Goal: Transaction & Acquisition: Purchase product/service

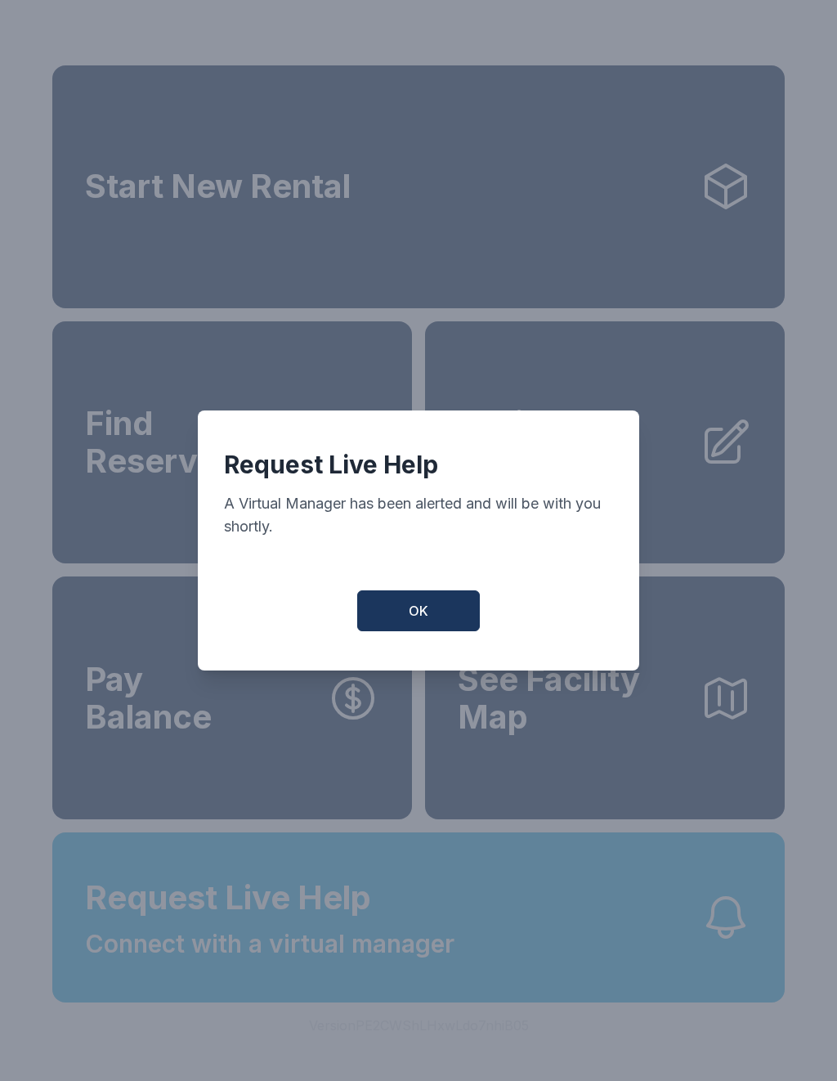
click at [441, 625] on button "OK" at bounding box center [418, 610] width 123 height 41
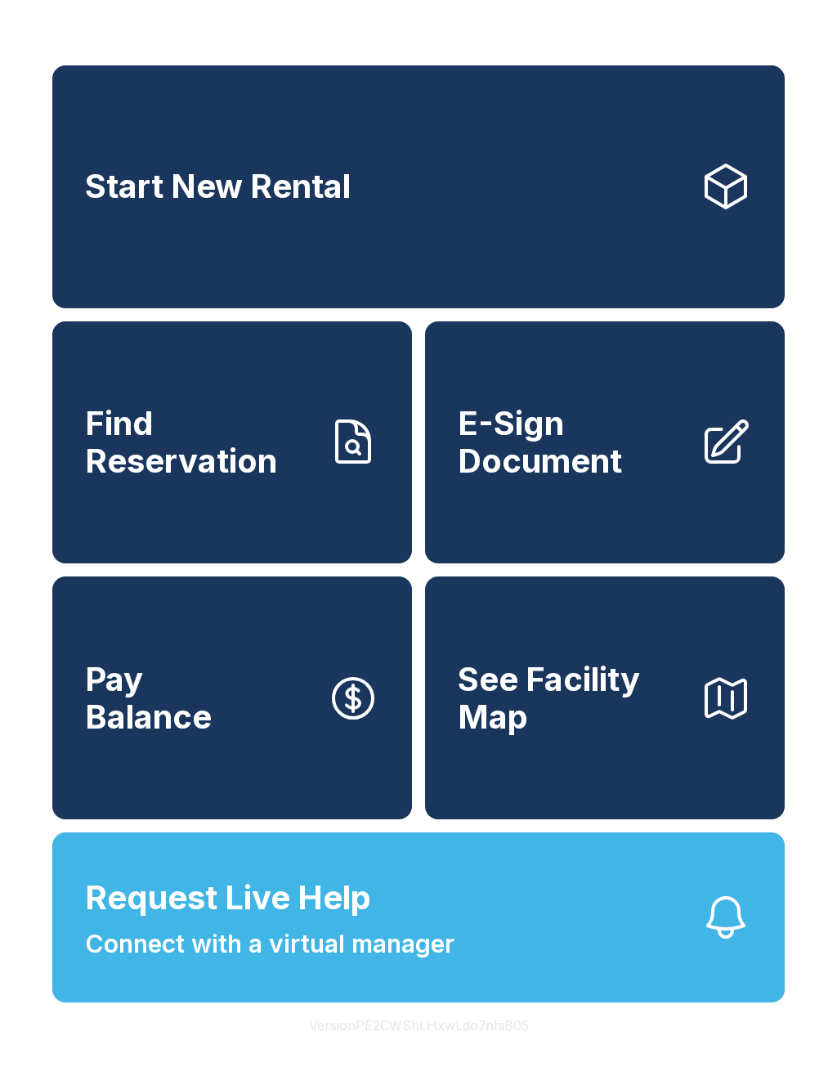
click at [471, 957] on button "Request Live Help Connect with a virtual manager" at bounding box center [418, 917] width 733 height 170
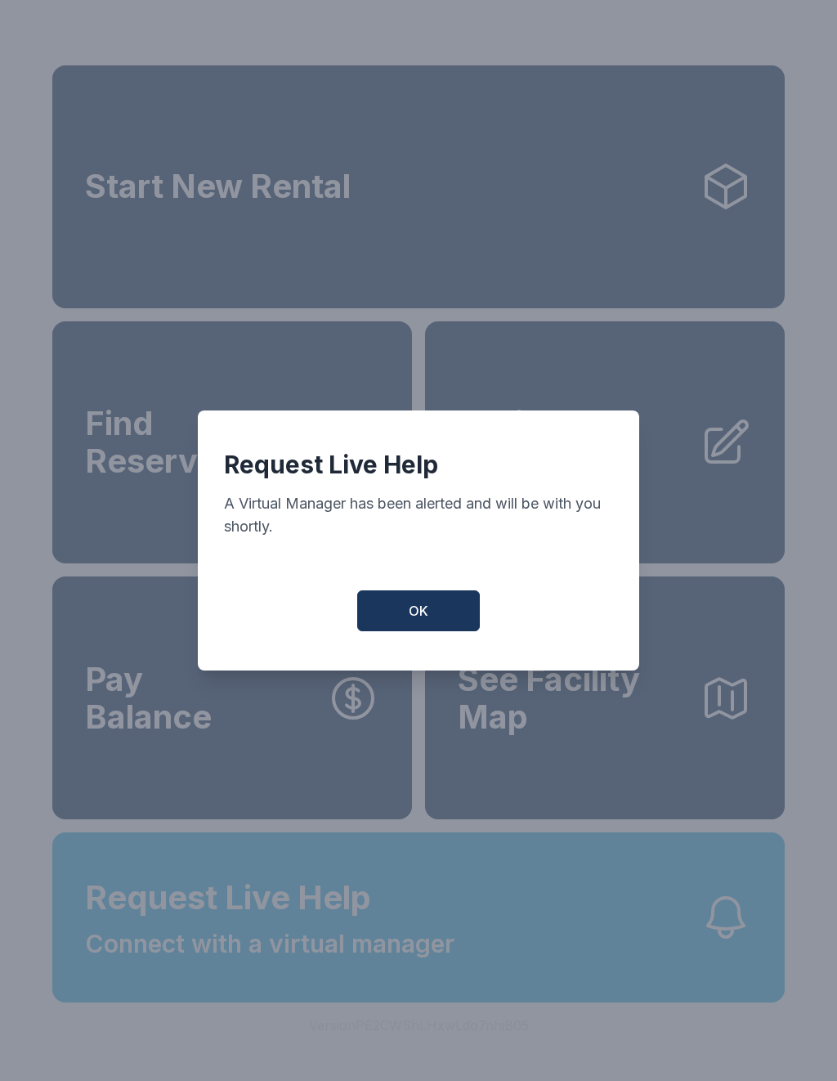
click at [463, 612] on button "OK" at bounding box center [418, 610] width 123 height 41
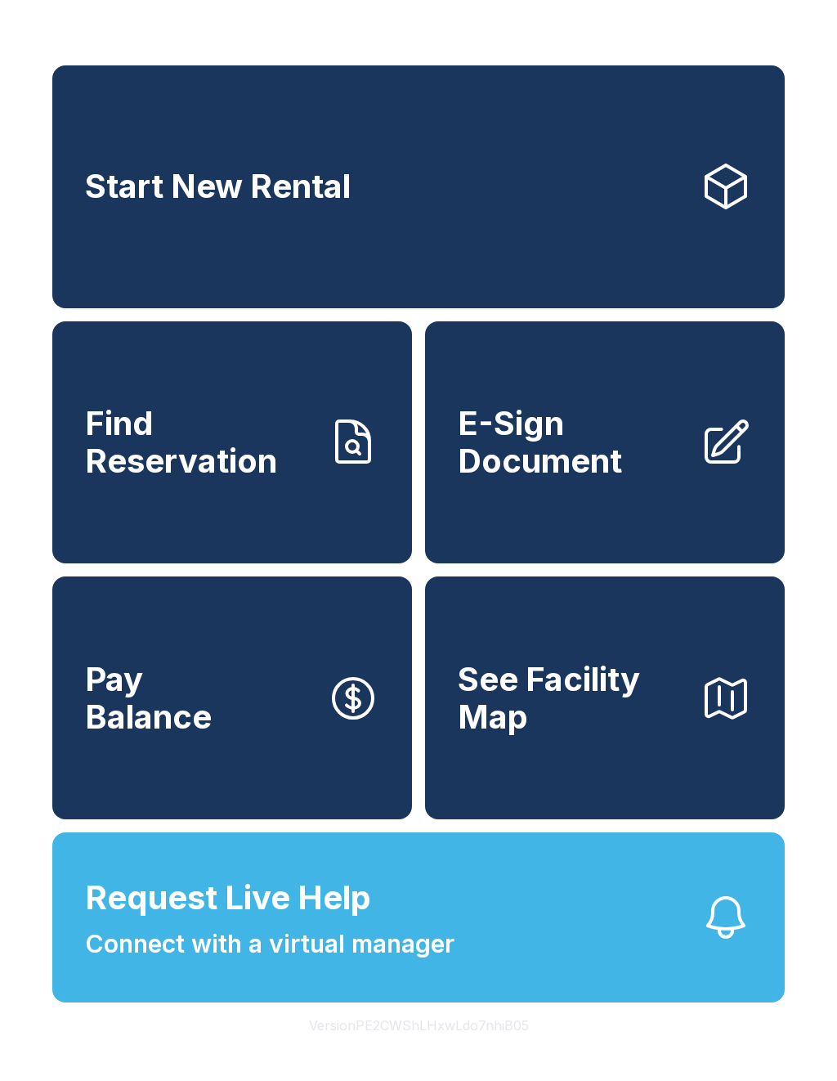
click at [297, 731] on link "Pay Balance" at bounding box center [232, 697] width 360 height 243
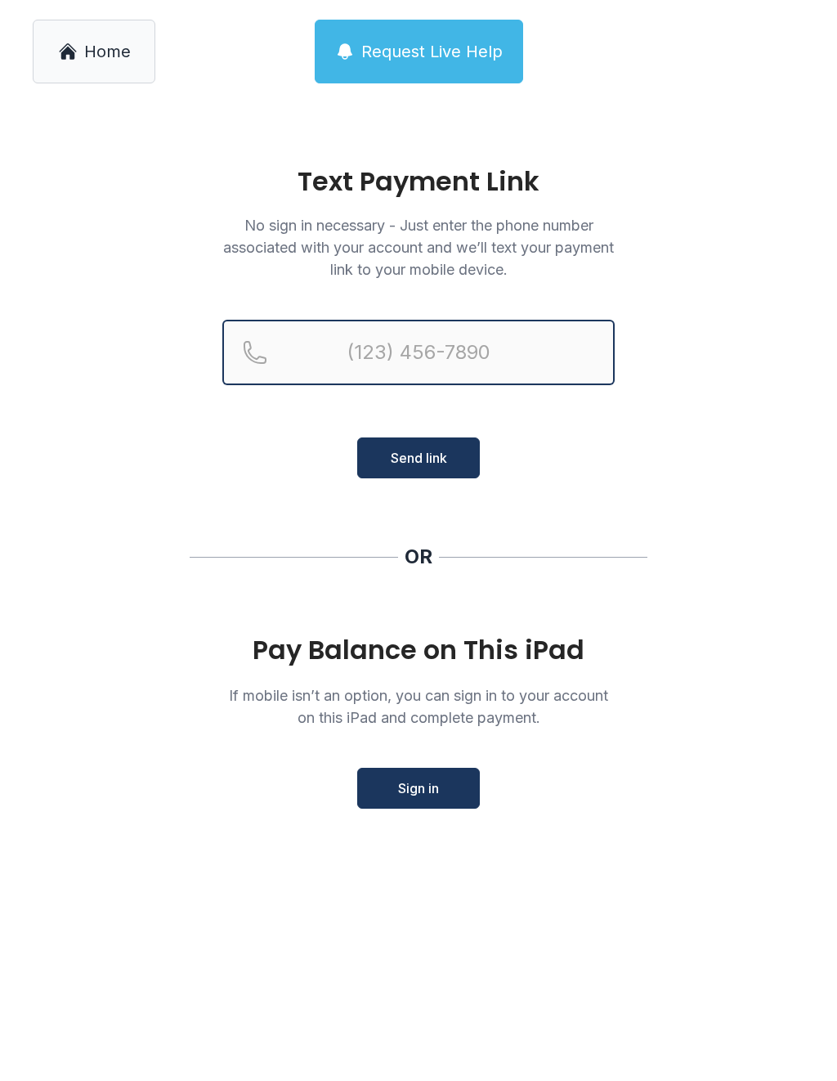
click at [434, 360] on input "Reservation phone number" at bounding box center [418, 352] width 392 height 65
type input "[PHONE_NUMBER]"
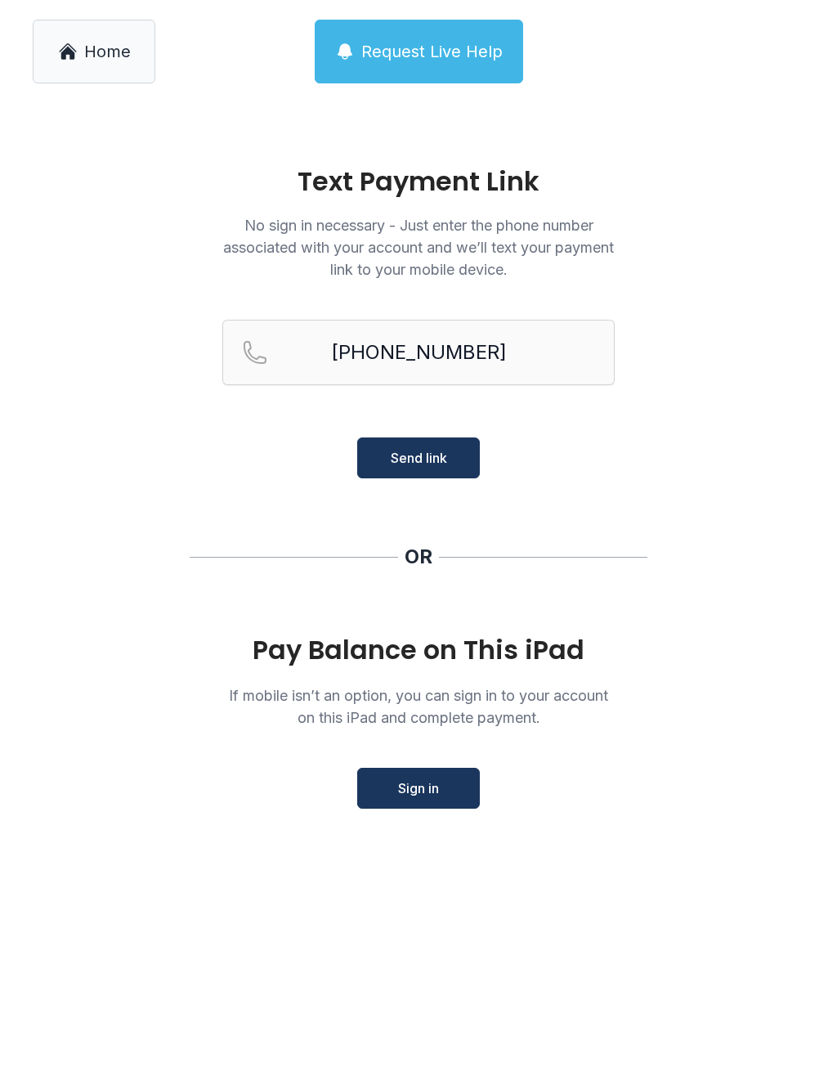
click at [412, 680] on div "Pay Balance on This iPad If mobile isn’t an option, you can sign in to your acc…" at bounding box center [418, 721] width 392 height 173
click at [432, 649] on div "Pay Balance on This iPad" at bounding box center [418, 649] width 392 height 29
click at [433, 659] on div "Pay Balance on This iPad" at bounding box center [418, 649] width 392 height 29
click at [427, 646] on div "Pay Balance on This iPad" at bounding box center [418, 649] width 392 height 29
click at [436, 789] on span "Sign in" at bounding box center [418, 788] width 41 height 20
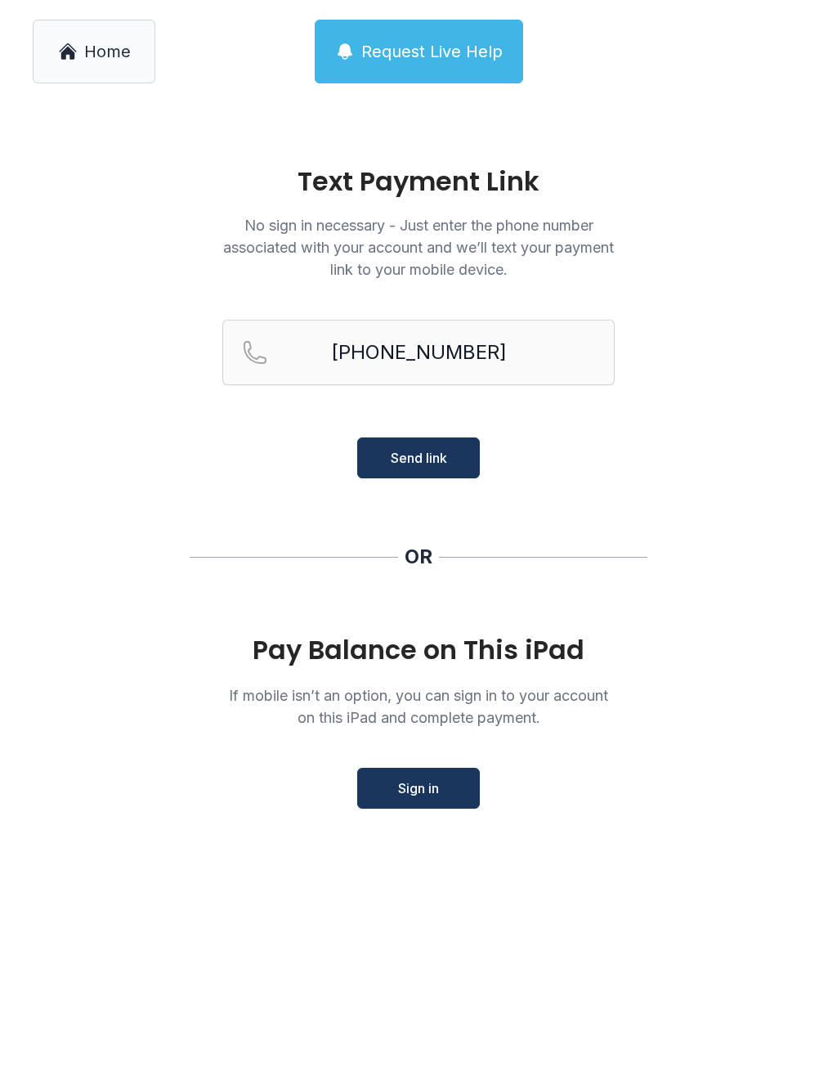
click at [455, 460] on button "Send link" at bounding box center [418, 457] width 123 height 41
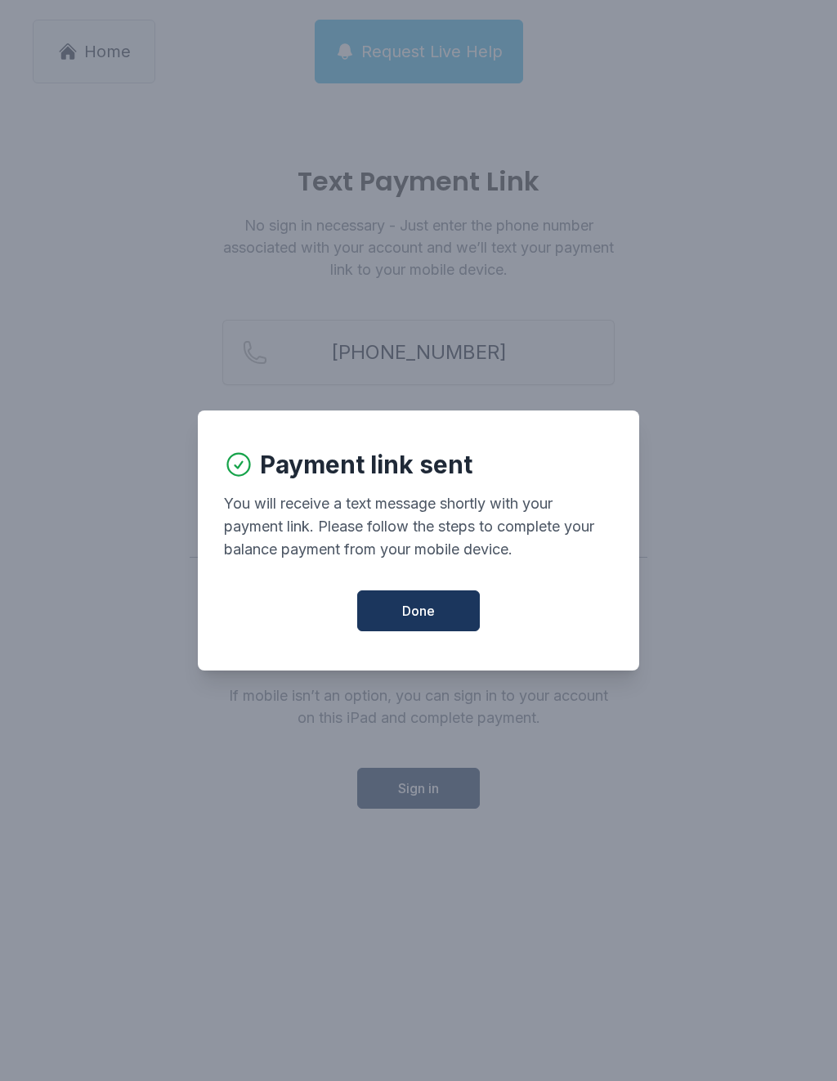
click at [430, 621] on span "Done" at bounding box center [418, 611] width 33 height 20
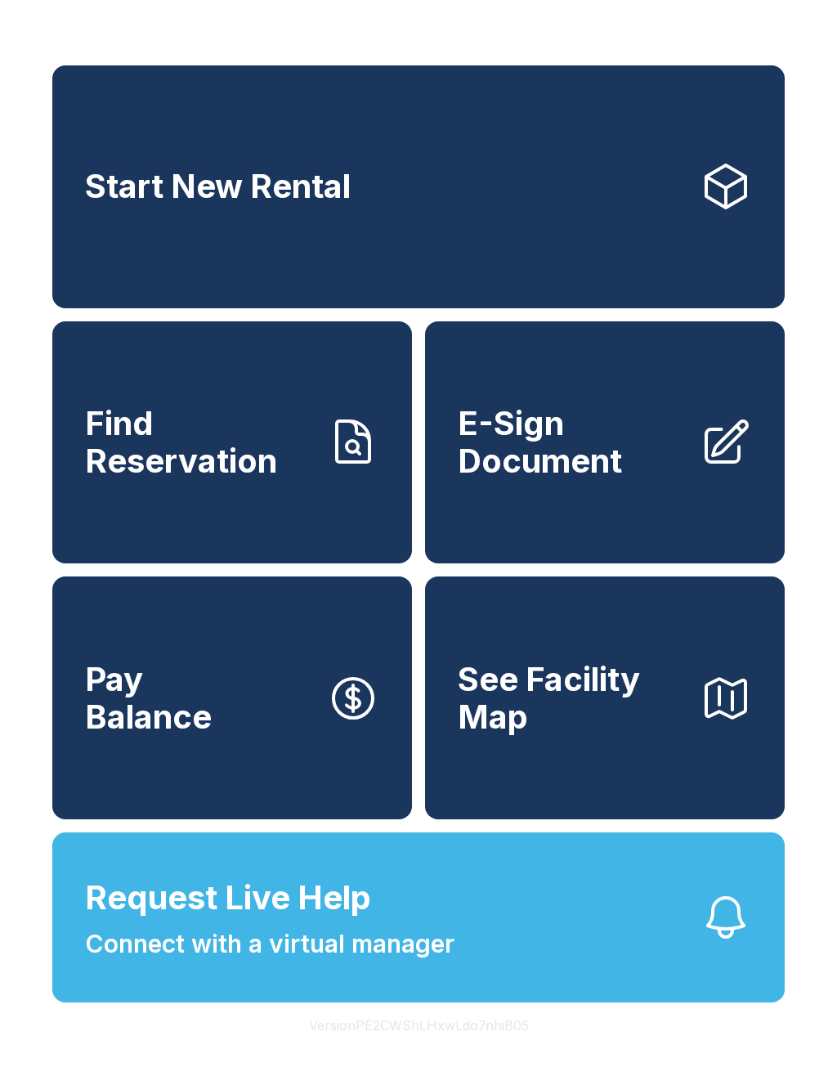
click at [245, 754] on link "Pay Balance" at bounding box center [232, 697] width 360 height 243
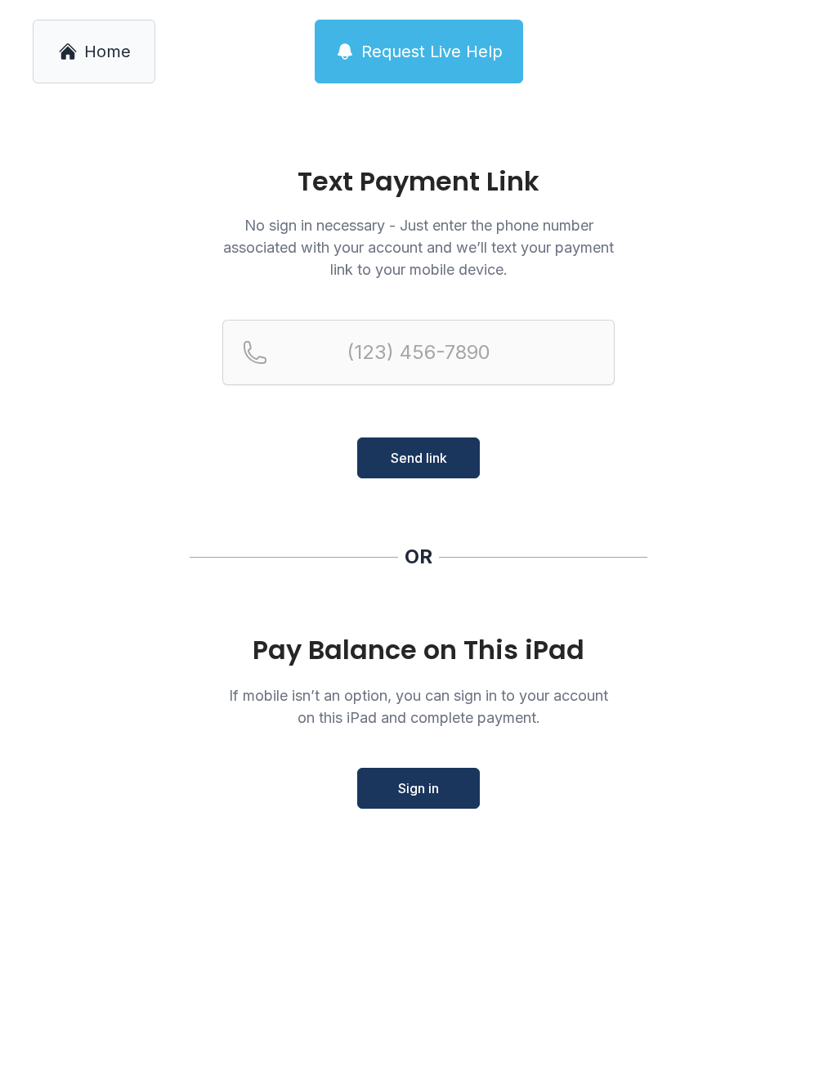
click at [402, 655] on div "Pay Balance on This iPad" at bounding box center [418, 649] width 392 height 29
click at [442, 652] on div "Pay Balance on This iPad" at bounding box center [418, 649] width 392 height 29
click at [429, 788] on span "Sign in" at bounding box center [418, 788] width 41 height 20
click at [84, 22] on link "Home" at bounding box center [94, 52] width 123 height 64
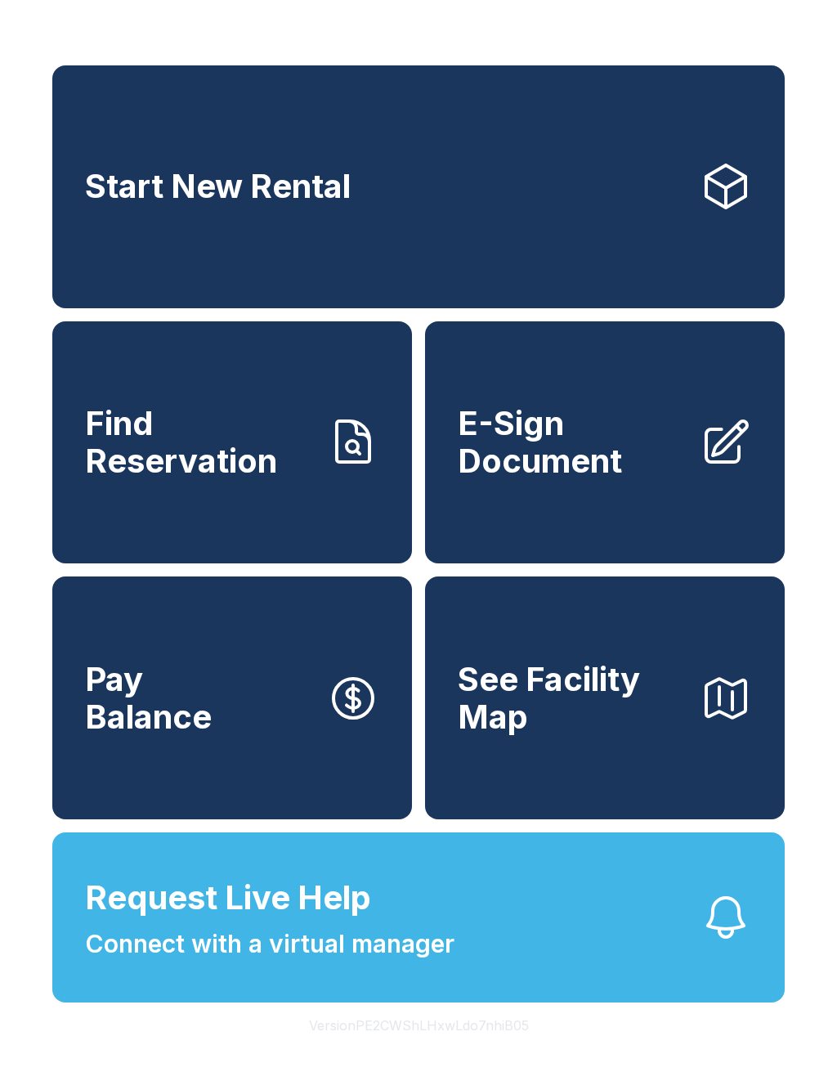
click at [473, 967] on button "Request Live Help Connect with a virtual manager" at bounding box center [418, 917] width 733 height 170
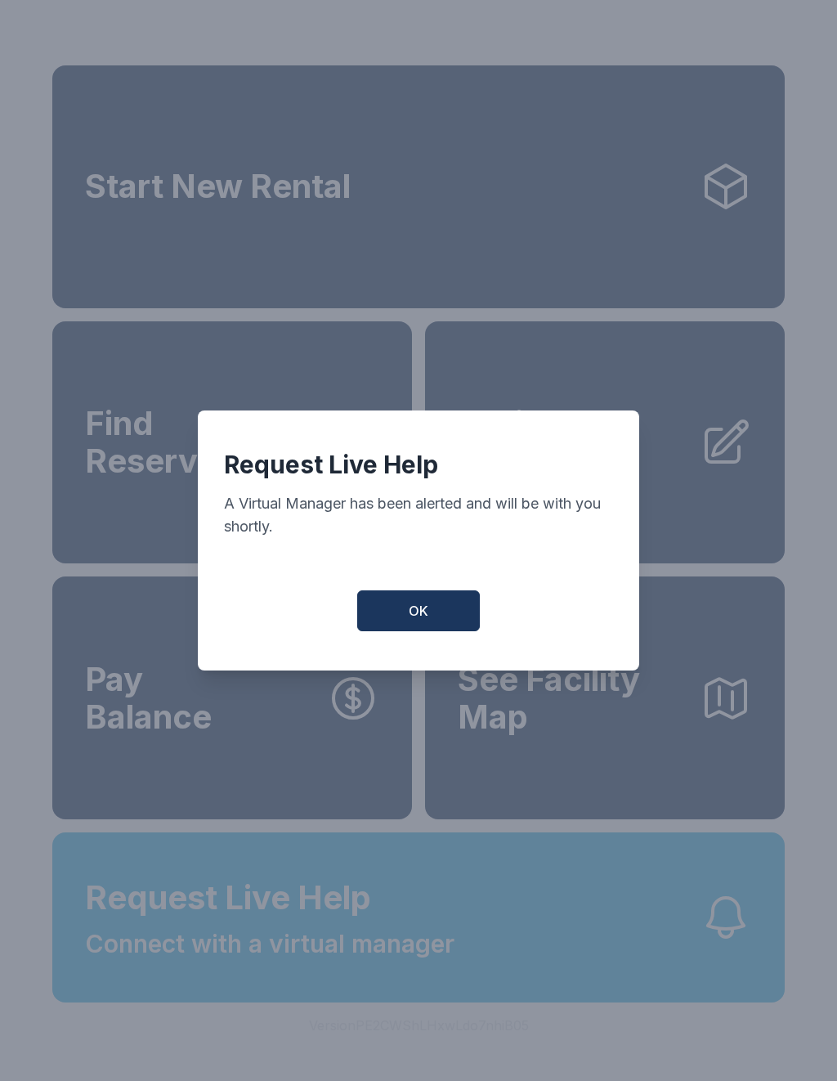
click at [455, 613] on button "OK" at bounding box center [418, 610] width 123 height 41
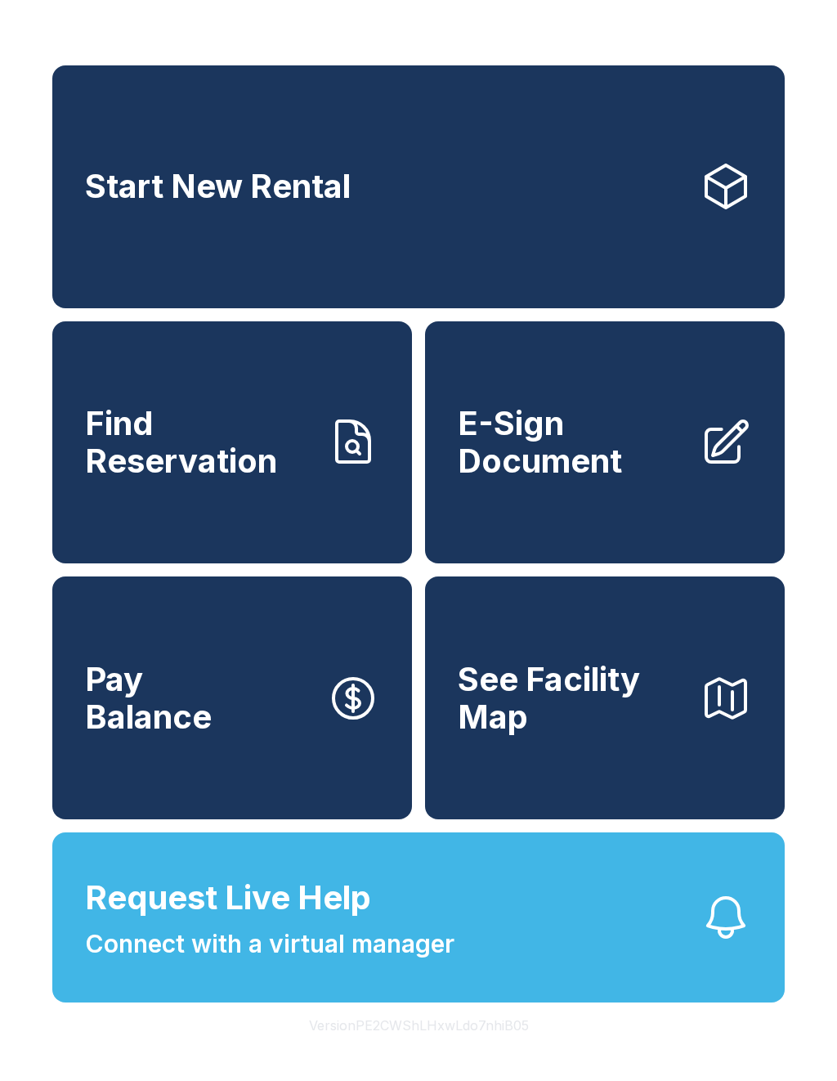
click at [748, 984] on button "Request Live Help Connect with a virtual manager" at bounding box center [418, 917] width 733 height 170
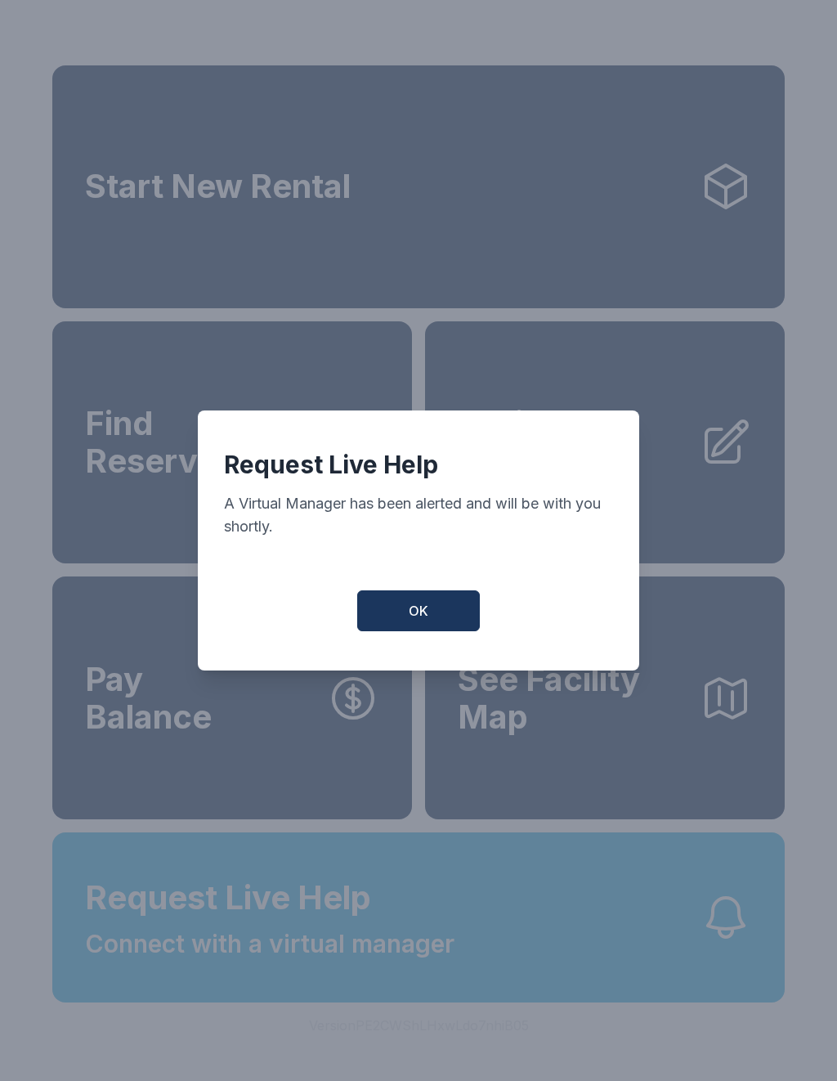
click at [432, 631] on button "OK" at bounding box center [418, 610] width 123 height 41
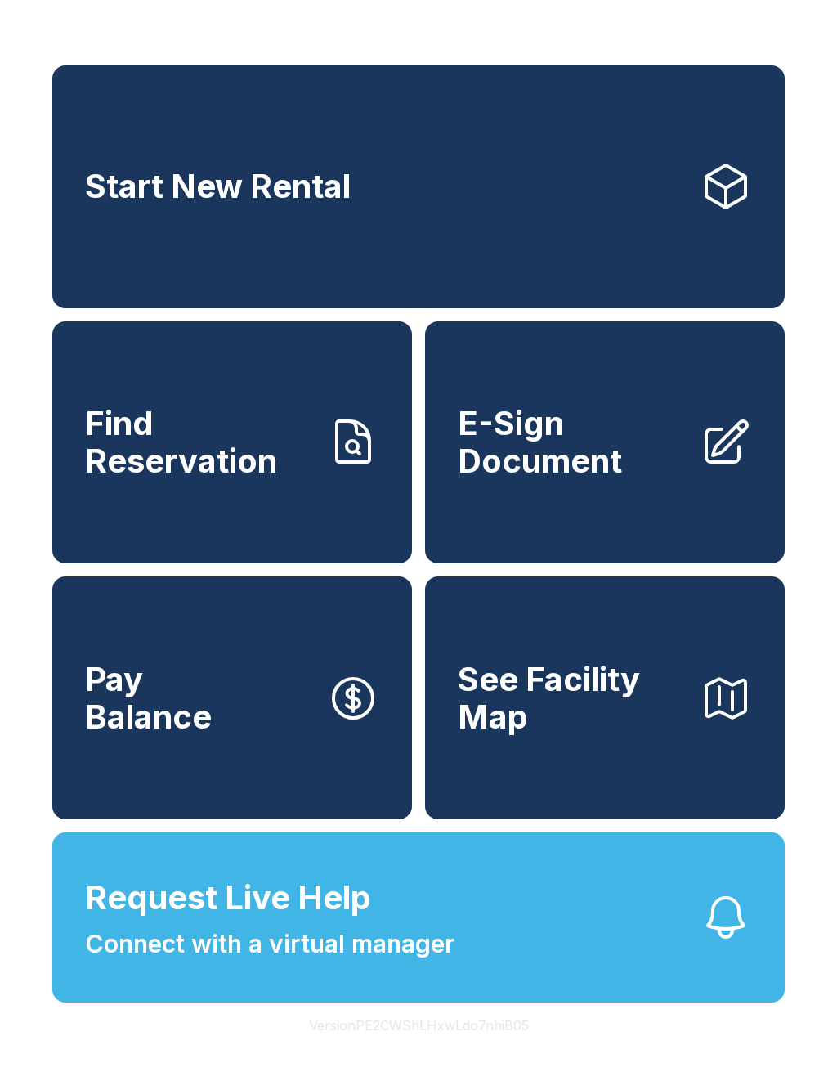
click at [383, 962] on span "Connect with a virtual manager" at bounding box center [270, 944] width 370 height 37
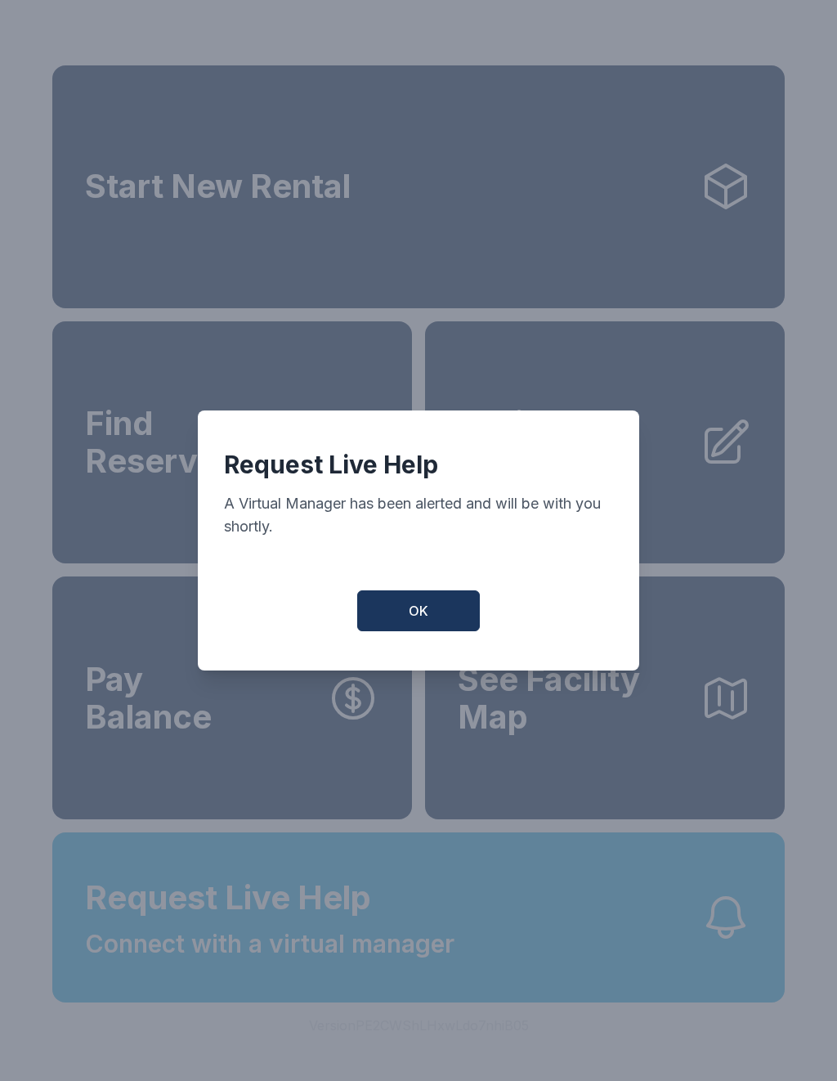
click at [442, 615] on button "OK" at bounding box center [418, 610] width 123 height 41
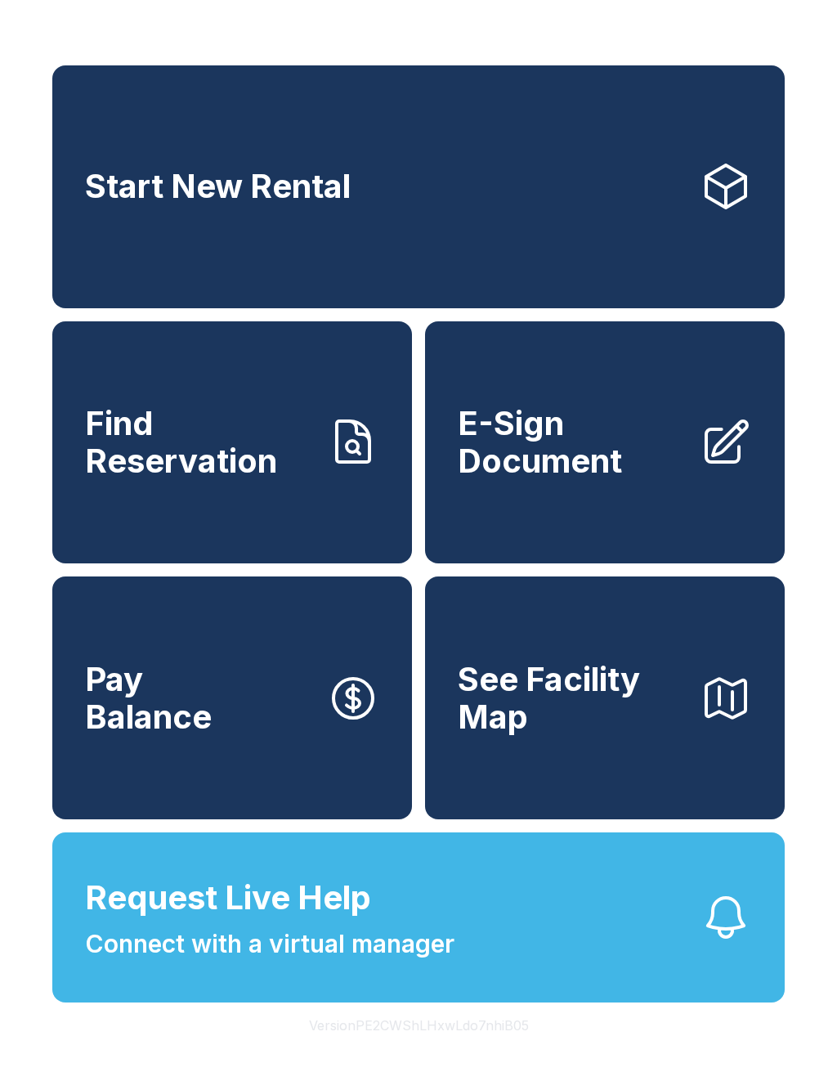
click at [536, 202] on link "Start New Rental" at bounding box center [418, 186] width 733 height 243
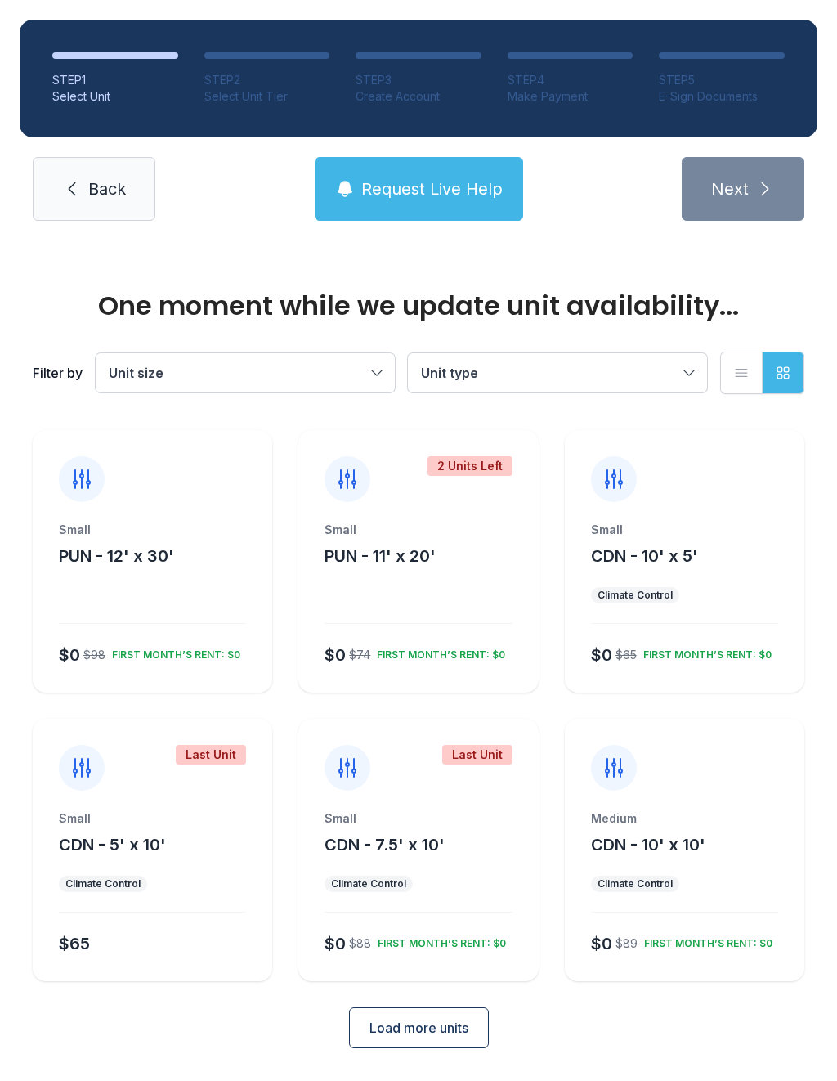
click at [91, 185] on span "Back" at bounding box center [107, 188] width 38 height 23
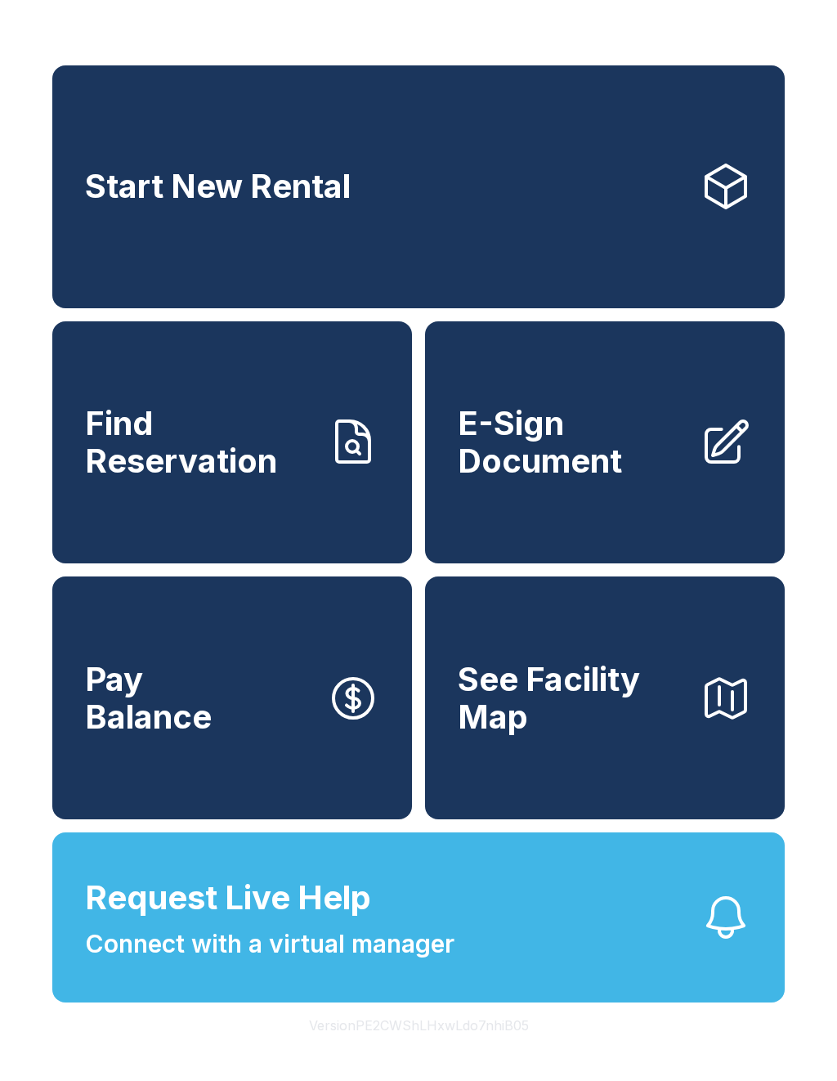
click at [475, 981] on button "Request Live Help Connect with a virtual manager" at bounding box center [418, 917] width 733 height 170
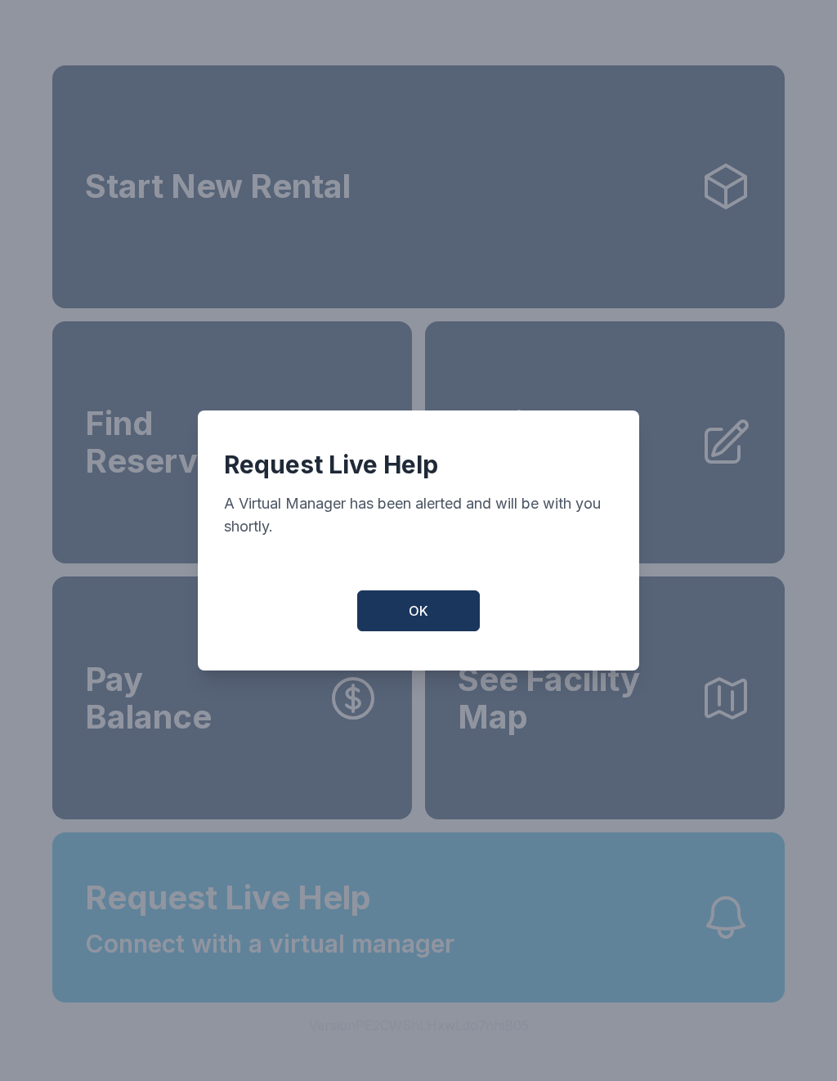
click at [427, 631] on button "OK" at bounding box center [418, 610] width 123 height 41
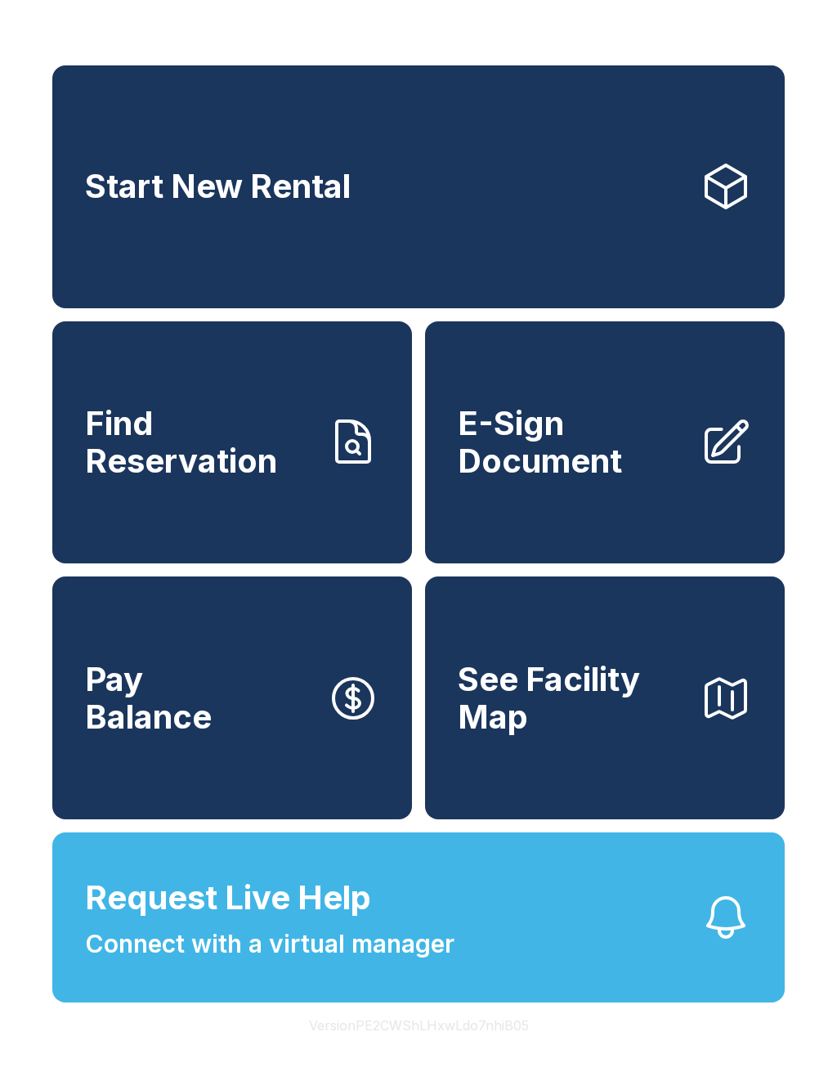
click at [664, 944] on button "Request Live Help Connect with a virtual manager" at bounding box center [418, 917] width 733 height 170
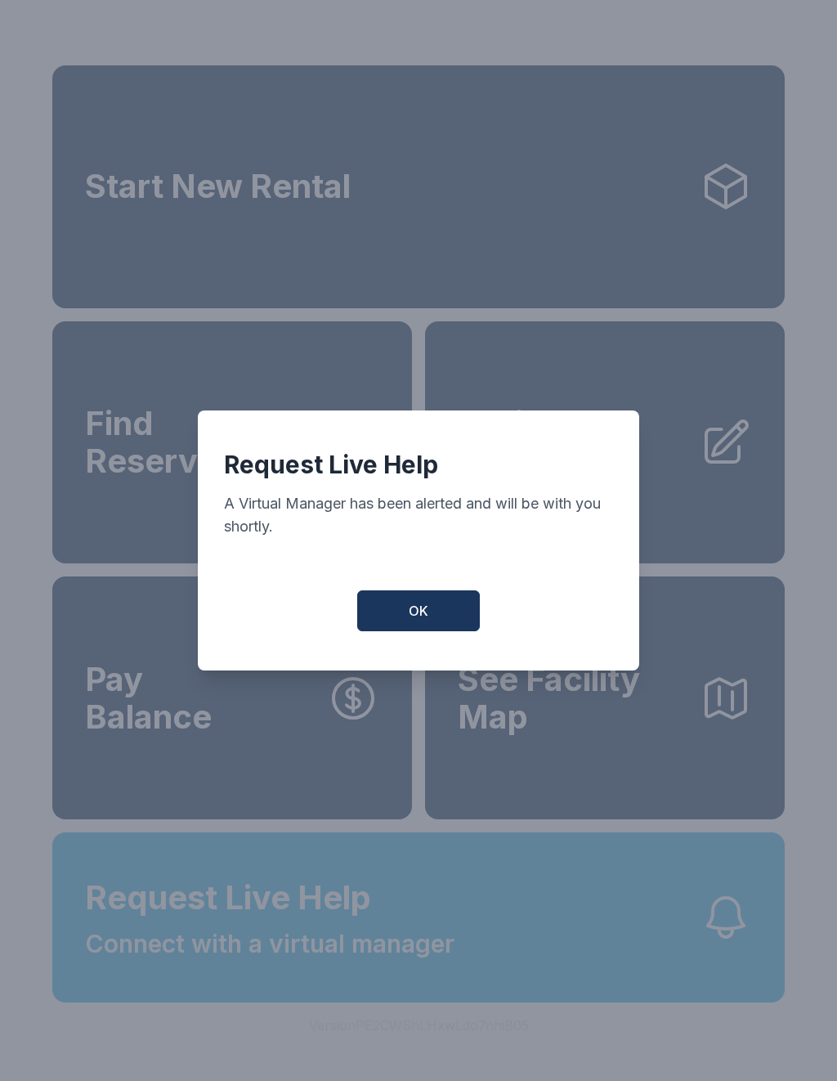
click at [433, 625] on button "OK" at bounding box center [418, 610] width 123 height 41
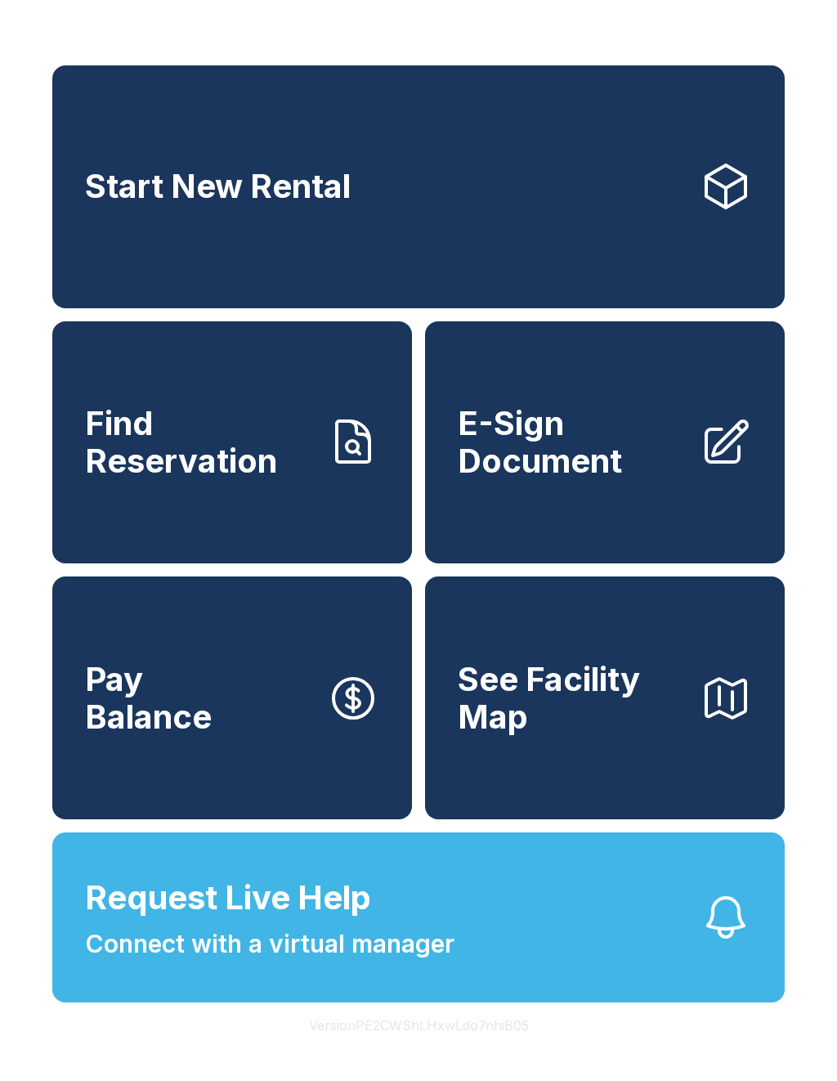
click at [277, 729] on link "Pay Balance" at bounding box center [232, 697] width 360 height 243
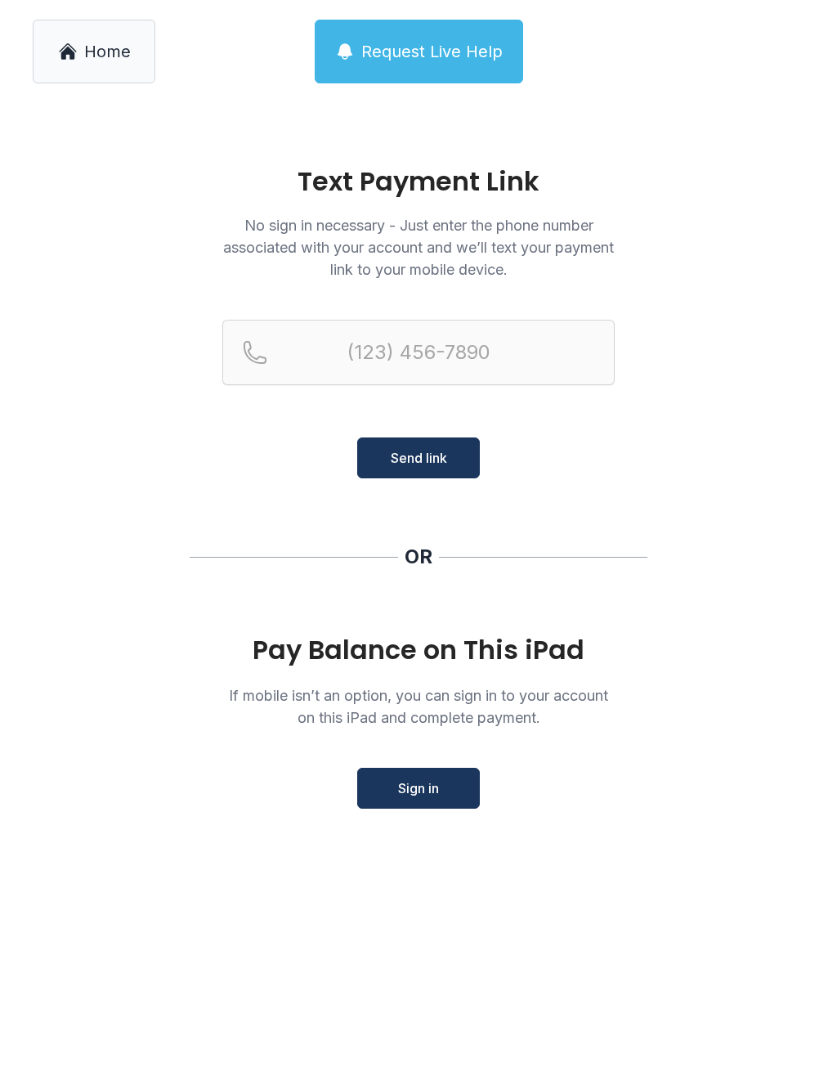
click at [454, 536] on main "Text Payment Link No sign in necessary - Just enter the phone number associated…" at bounding box center [418, 592] width 837 height 978
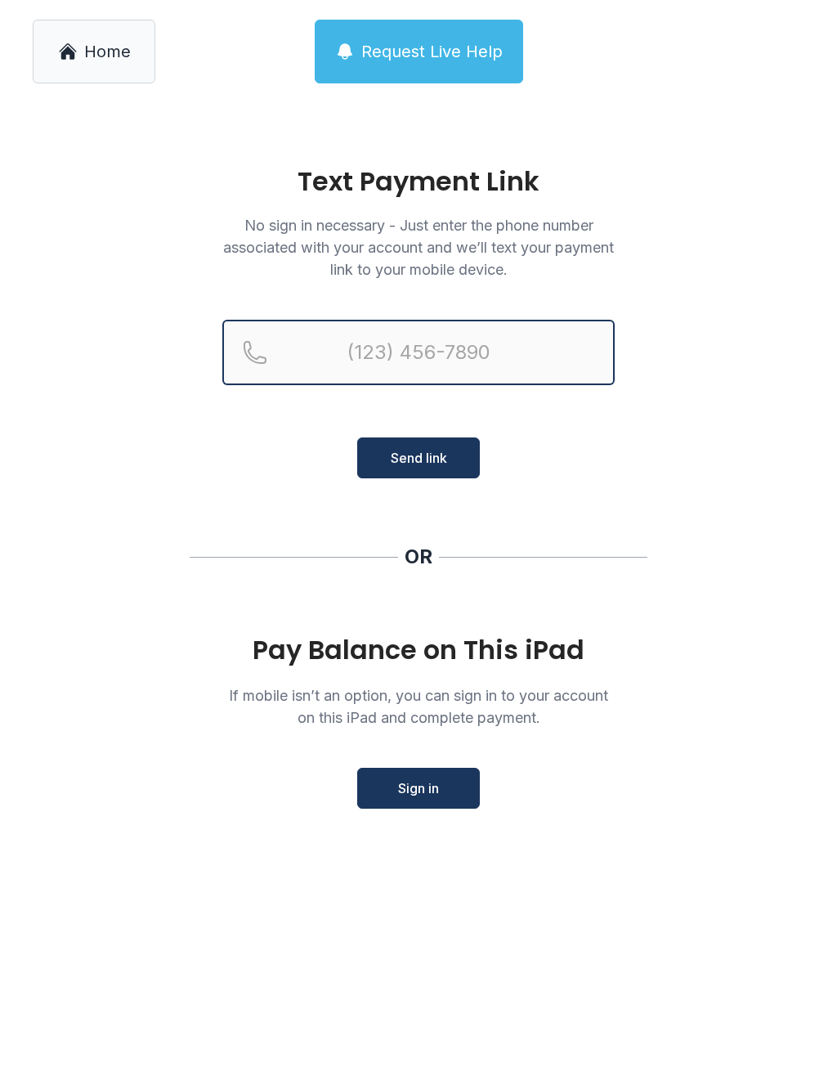
click at [449, 344] on input "Reservation phone number" at bounding box center [418, 352] width 392 height 65
type input "[PHONE_NUMBER]"
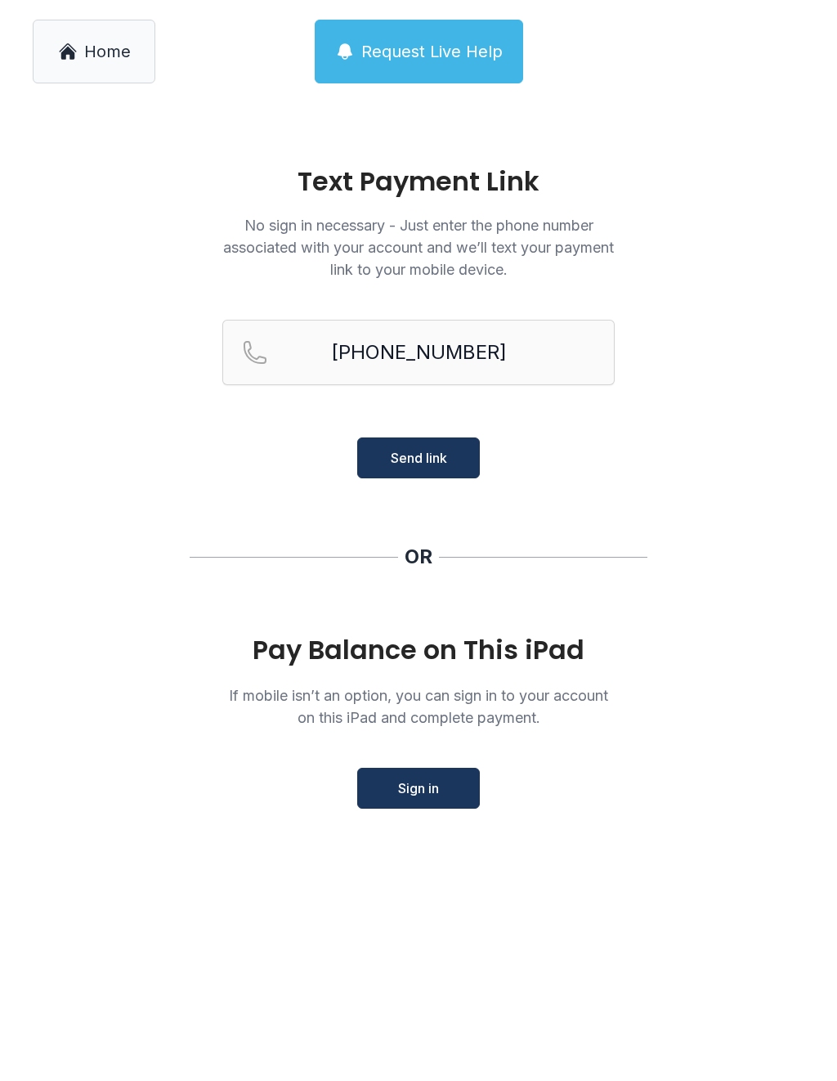
click at [421, 449] on span "Send link" at bounding box center [419, 458] width 56 height 20
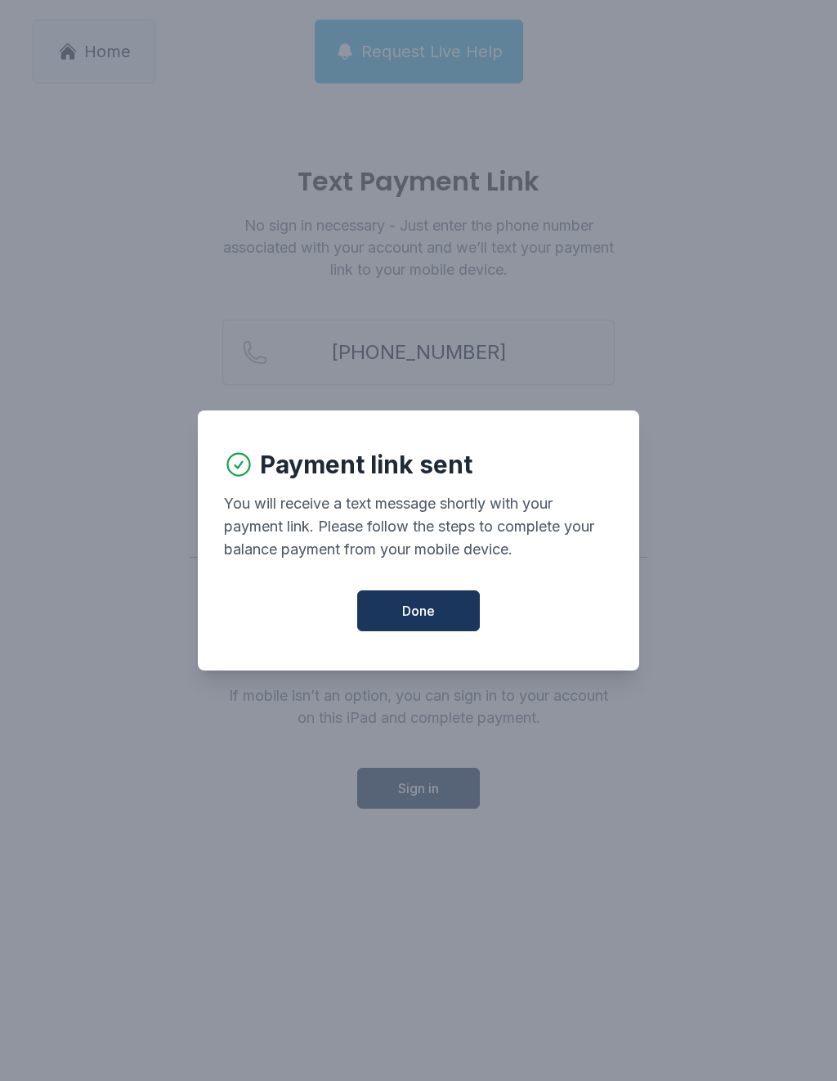
click at [432, 615] on span "Done" at bounding box center [418, 611] width 33 height 20
